Goal: Task Accomplishment & Management: Complete application form

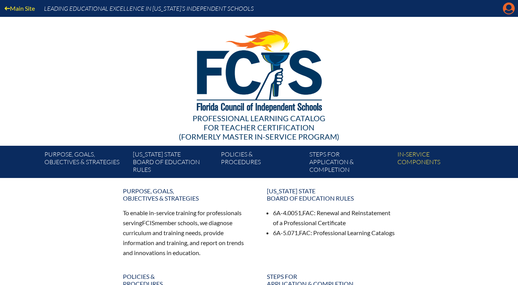
click at [505, 11] on icon "Manage account" at bounding box center [509, 8] width 12 height 12
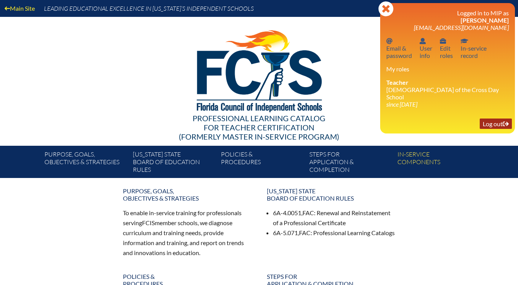
click at [492, 119] on link "Log out Log out" at bounding box center [496, 123] width 32 height 10
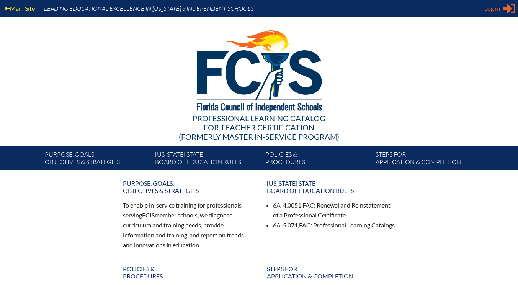
type input "[EMAIL_ADDRESS][DOMAIN_NAME]"
click at [500, 9] on span "Log in" at bounding box center [493, 8] width 16 height 9
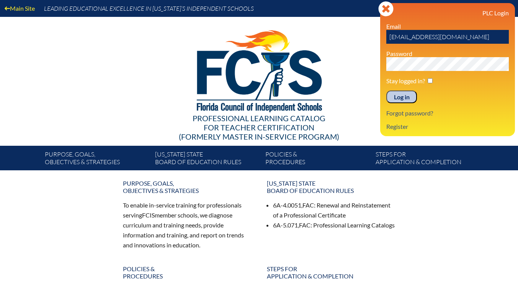
click at [403, 98] on input "Log in" at bounding box center [402, 96] width 31 height 13
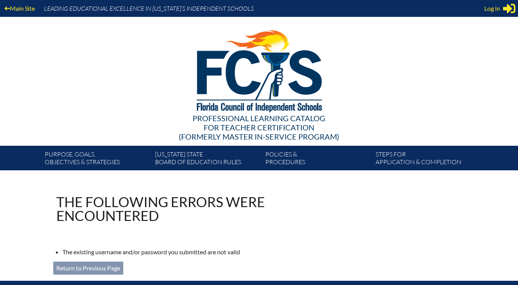
type input "[EMAIL_ADDRESS][DOMAIN_NAME]"
click at [110, 268] on link "Return to Previous Page" at bounding box center [88, 267] width 70 height 13
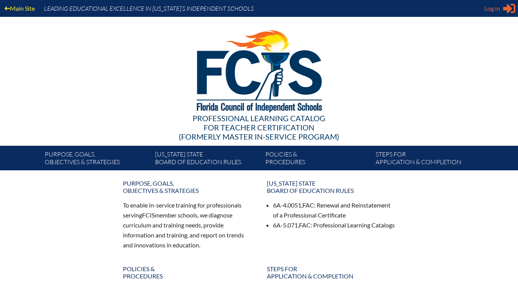
click at [507, 8] on icon at bounding box center [509, 9] width 12 height 10
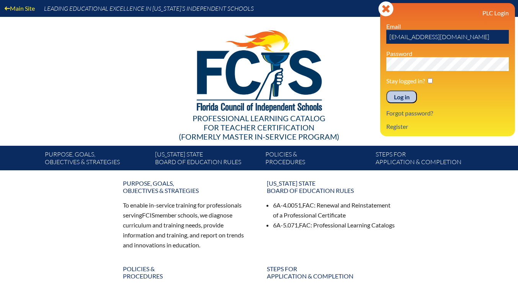
click at [399, 100] on input "Log in" at bounding box center [402, 96] width 31 height 13
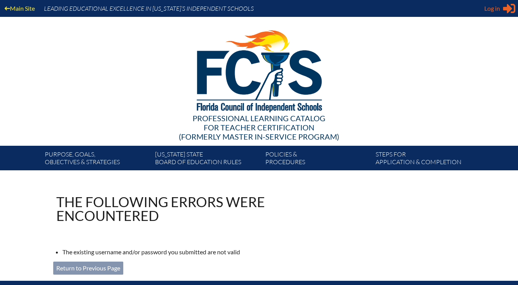
type input "[EMAIL_ADDRESS][DOMAIN_NAME]"
click at [510, 10] on icon at bounding box center [509, 9] width 12 height 10
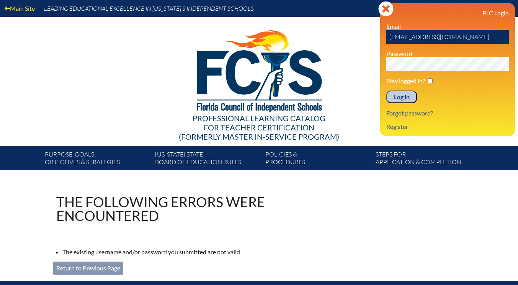
click at [380, 65] on div "Main Site Leading Educational Excellence in Florida’s Independent Schools Profe…" at bounding box center [259, 85] width 518 height 170
click at [400, 98] on input "Log in" at bounding box center [402, 96] width 31 height 13
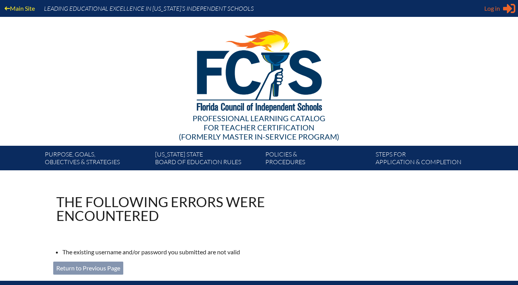
type input "[EMAIL_ADDRESS][DOMAIN_NAME]"
click at [504, 13] on icon "Sign in or register" at bounding box center [509, 8] width 12 height 12
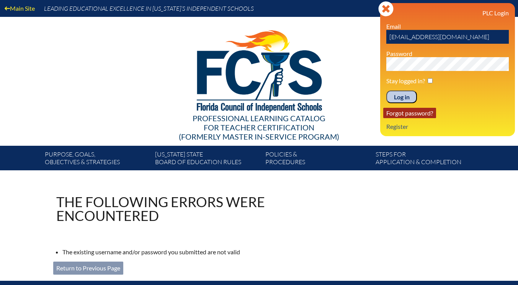
click at [403, 115] on link "Forgot password?" at bounding box center [410, 113] width 53 height 10
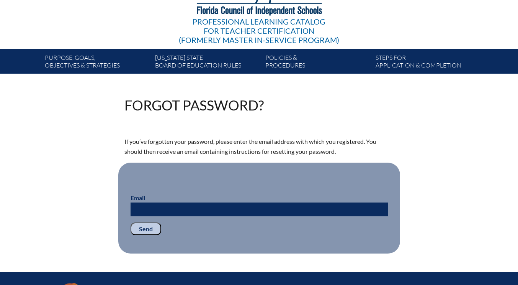
scroll to position [153, 0]
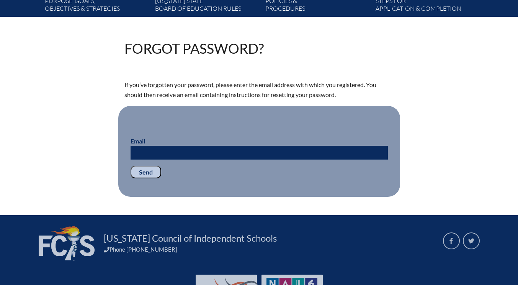
type input "[EMAIL_ADDRESS][DOMAIN_NAME]"
click at [151, 150] on input "Email" at bounding box center [259, 153] width 257 height 14
type input "[EMAIL_ADDRESS][DOMAIN_NAME]"
click at [146, 172] on input "Send" at bounding box center [146, 172] width 31 height 13
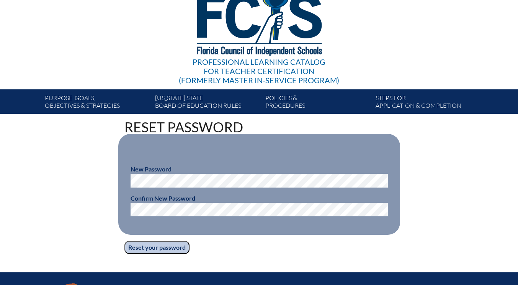
scroll to position [115, 0]
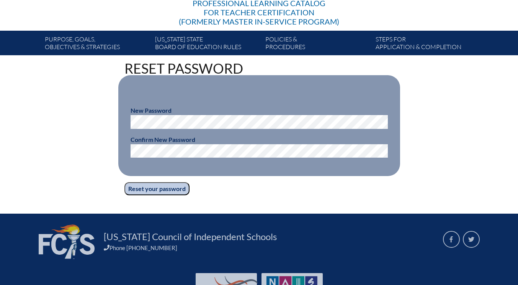
type input "[EMAIL_ADDRESS][DOMAIN_NAME]"
click at [144, 188] on input "Reset your password" at bounding box center [157, 188] width 65 height 13
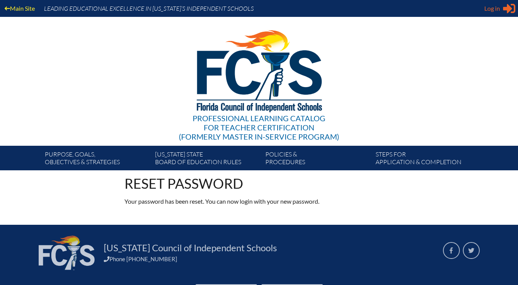
type input "[EMAIL_ADDRESS][DOMAIN_NAME]"
click at [506, 12] on icon "Sign in or register" at bounding box center [509, 8] width 12 height 12
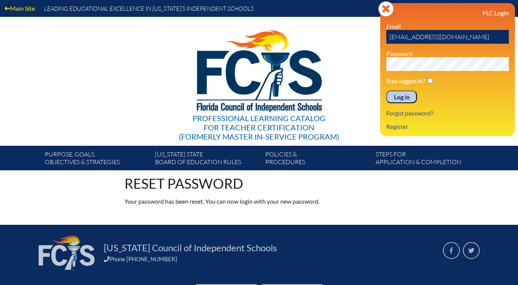
click at [386, 68] on div "Log in Close Sign in or register PLC Login Email kesposito@lccdayschool.com Pas…" at bounding box center [447, 69] width 135 height 133
click at [400, 95] on input "Log in" at bounding box center [402, 96] width 31 height 13
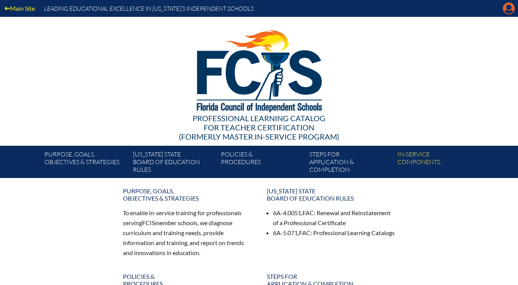
click at [509, 11] on icon "Manage account" at bounding box center [509, 8] width 12 height 12
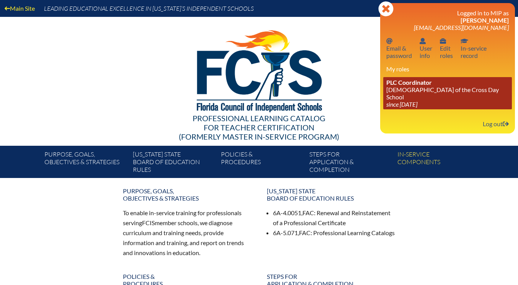
click at [433, 88] on link "PLC Coordinator [DEMOGRAPHIC_DATA][GEOGRAPHIC_DATA] since [DATE]" at bounding box center [448, 93] width 129 height 32
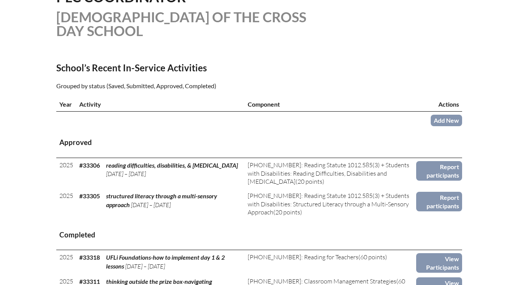
scroll to position [268, 0]
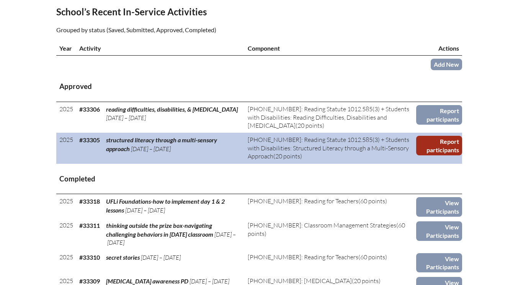
click at [440, 149] on link "Report participants" at bounding box center [440, 146] width 46 height 20
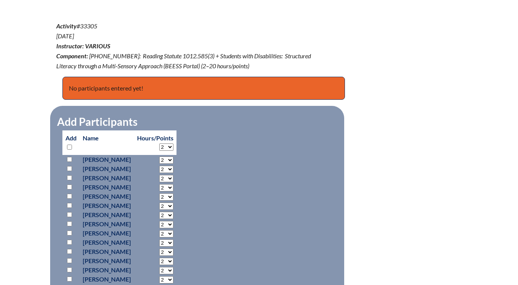
scroll to position [345, 0]
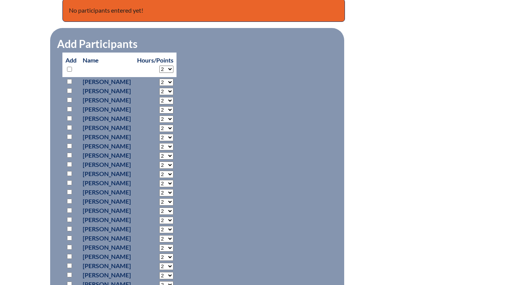
click at [70, 81] on input "checkbox" at bounding box center [69, 81] width 5 height 5
checkbox input "true"
click at [174, 82] on select "2 3 4 5 6 7 8 9 10 11 12 13 14 15 16 17 18 19 20 0" at bounding box center [166, 82] width 14 height 7
select select "20"
click at [174, 79] on select "2 3 4 5 6 7 8 9 10 11 12 13 14 15 16 17 18 19 20 0" at bounding box center [166, 82] width 14 height 7
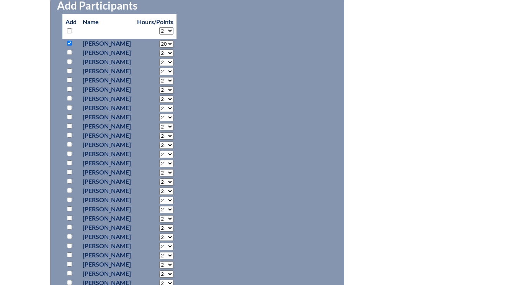
scroll to position [460, 0]
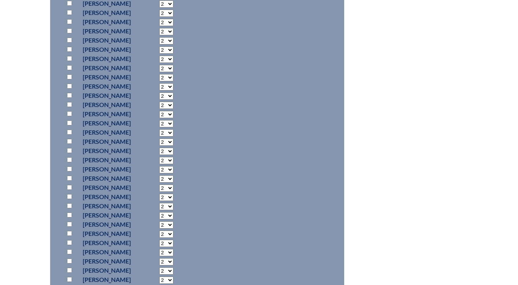
click at [69, 177] on input "checkbox" at bounding box center [69, 177] width 5 height 5
checkbox input "true"
click at [174, 178] on select "2 3 4 5 6 7 8 9 10 11 12 13 14 15 16 17 18 19 20 0" at bounding box center [166, 178] width 14 height 7
select select "20"
click at [174, 175] on select "2 3 4 5 6 7 8 9 10 11 12 13 14 15 16 17 18 19 20 0" at bounding box center [166, 178] width 14 height 7
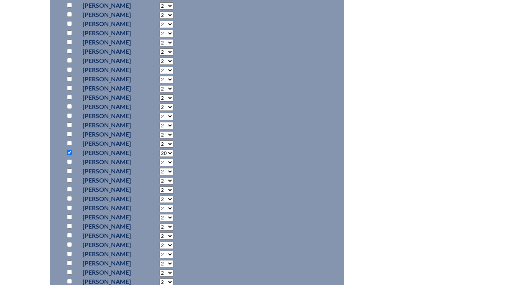
scroll to position [498, 0]
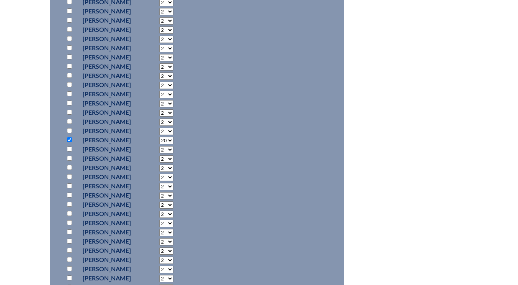
click at [69, 205] on input "checkbox" at bounding box center [69, 204] width 5 height 5
checkbox input "true"
click at [174, 205] on select "2 3 4 5 6 7 8 9 10 11 12 13 14 15 16 17 18 19 20 0" at bounding box center [166, 204] width 14 height 7
select select "20"
click at [174, 201] on select "2 3 4 5 6 7 8 9 10 11 12 13 14 15 16 17 18 19 20 0" at bounding box center [166, 204] width 14 height 7
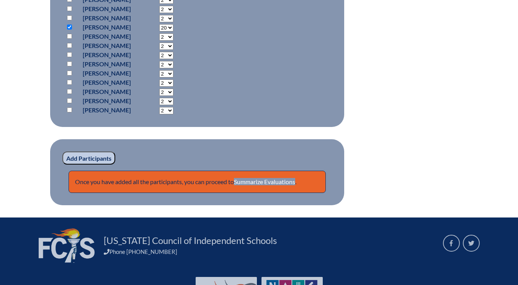
scroll to position [718, 0]
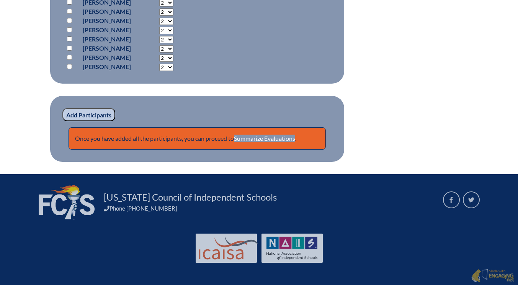
click at [78, 114] on input "Add Participants" at bounding box center [88, 114] width 53 height 13
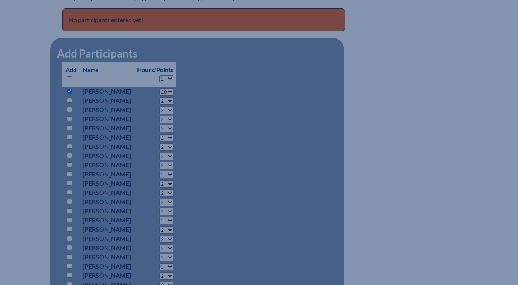
scroll to position [690, 0]
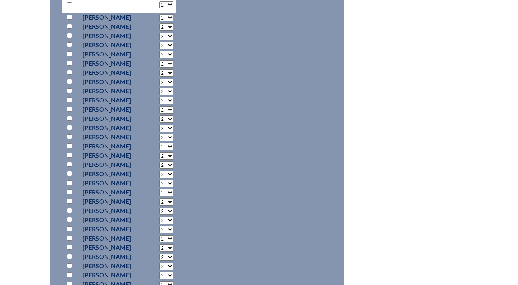
scroll to position [669, 0]
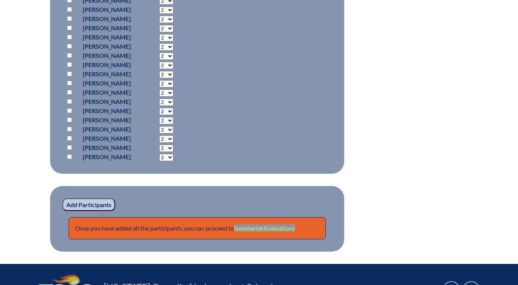
click at [273, 227] on link "Summarize Evaluations" at bounding box center [264, 227] width 61 height 7
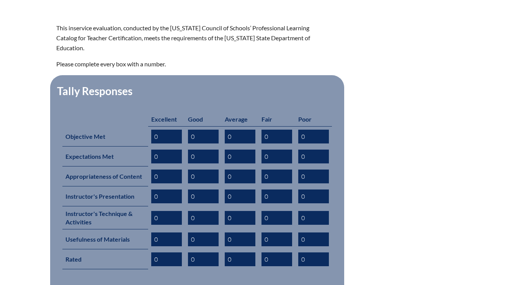
scroll to position [307, 0]
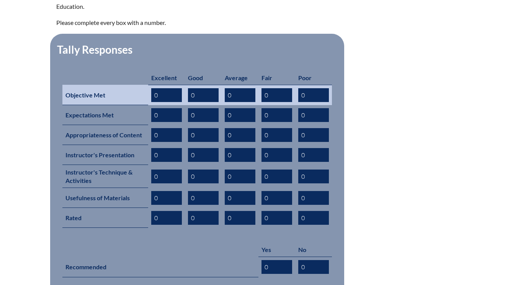
drag, startPoint x: 164, startPoint y: 82, endPoint x: 150, endPoint y: 82, distance: 13.4
click at [150, 85] on td "0" at bounding box center [166, 95] width 37 height 20
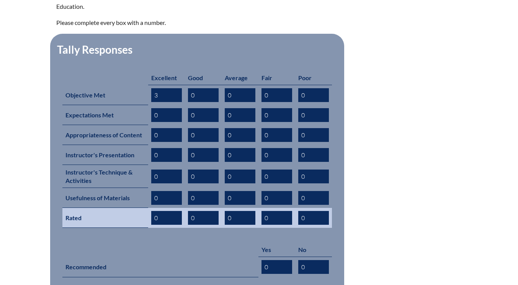
type input "3"
drag, startPoint x: 161, startPoint y: 208, endPoint x: 155, endPoint y: 199, distance: 10.7
click at [152, 211] on input "0" at bounding box center [166, 218] width 31 height 14
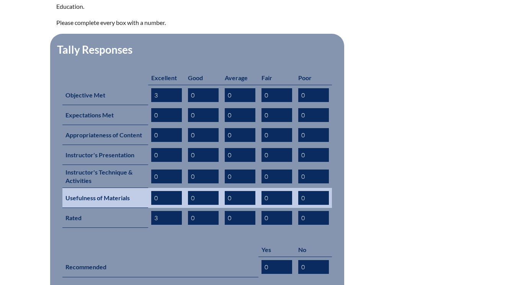
type input "3"
drag, startPoint x: 158, startPoint y: 187, endPoint x: 158, endPoint y: 180, distance: 6.5
click at [154, 191] on input "0" at bounding box center [166, 198] width 31 height 14
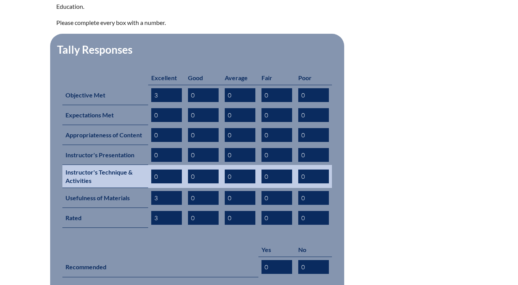
type input "3"
drag, startPoint x: 158, startPoint y: 163, endPoint x: 147, endPoint y: 164, distance: 11.2
click at [147, 165] on tr "Instructor's Technique & Activities 0 0 0 0 0" at bounding box center [197, 176] width 270 height 23
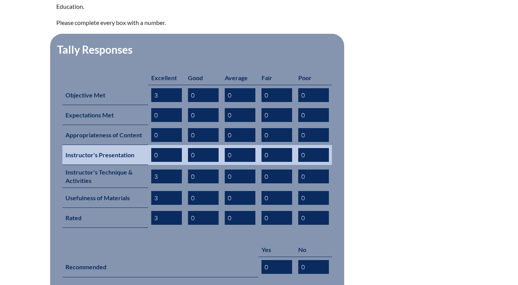
type input "3"
drag, startPoint x: 159, startPoint y: 144, endPoint x: 152, endPoint y: 143, distance: 7.7
click at [152, 148] on input "0" at bounding box center [166, 155] width 31 height 14
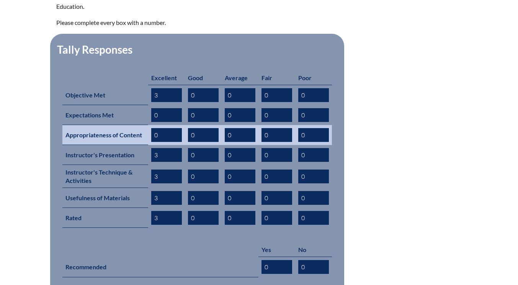
type input "3"
drag, startPoint x: 161, startPoint y: 124, endPoint x: 149, endPoint y: 123, distance: 11.1
click at [149, 125] on td "0" at bounding box center [166, 135] width 37 height 20
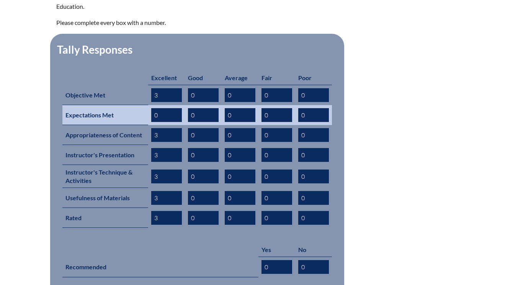
type input "3"
drag, startPoint x: 159, startPoint y: 102, endPoint x: 152, endPoint y: 102, distance: 7.7
click at [152, 108] on input "0" at bounding box center [166, 115] width 31 height 14
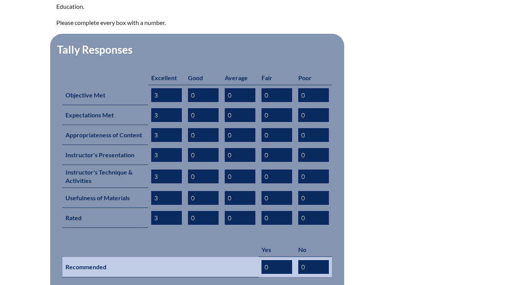
type input "3"
drag, startPoint x: 269, startPoint y: 257, endPoint x: 259, endPoint y: 255, distance: 9.7
click at [259, 257] on td "0" at bounding box center [277, 267] width 37 height 20
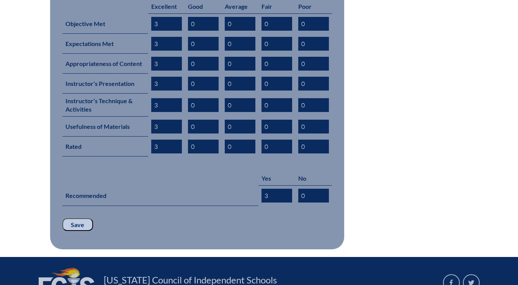
scroll to position [421, 0]
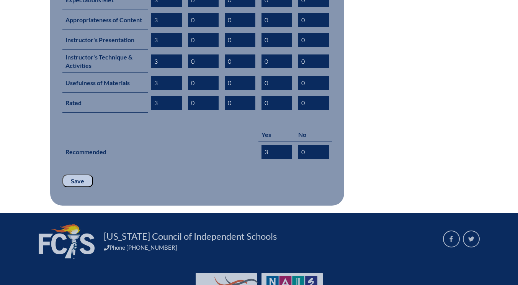
type input "3"
click at [77, 174] on input "Save" at bounding box center [77, 180] width 31 height 13
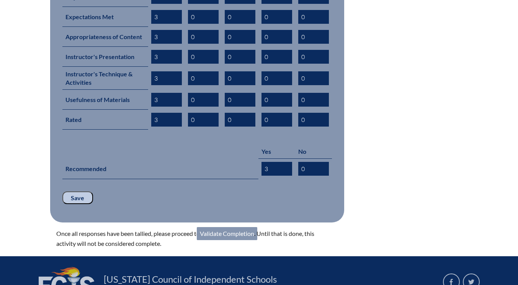
scroll to position [460, 0]
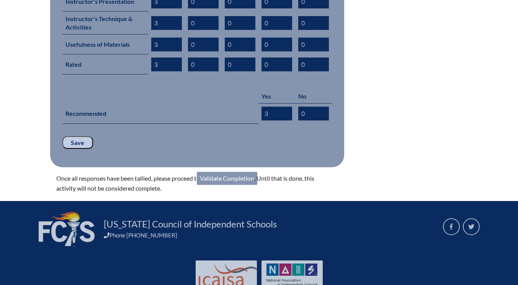
click at [227, 172] on link "Validate Completion" at bounding box center [227, 178] width 61 height 13
click at [229, 172] on link "Validate Completion" at bounding box center [227, 178] width 61 height 13
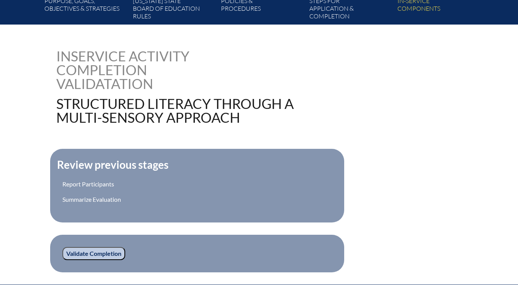
scroll to position [264, 0]
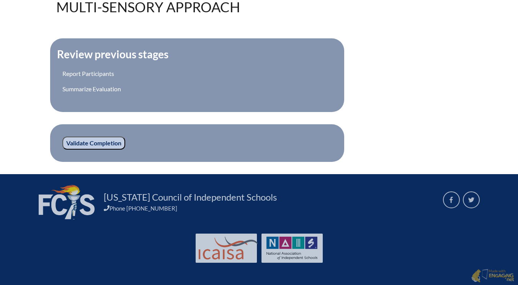
click at [96, 143] on input "Validate Completion" at bounding box center [93, 142] width 63 height 13
